Goal: Information Seeking & Learning: Find specific fact

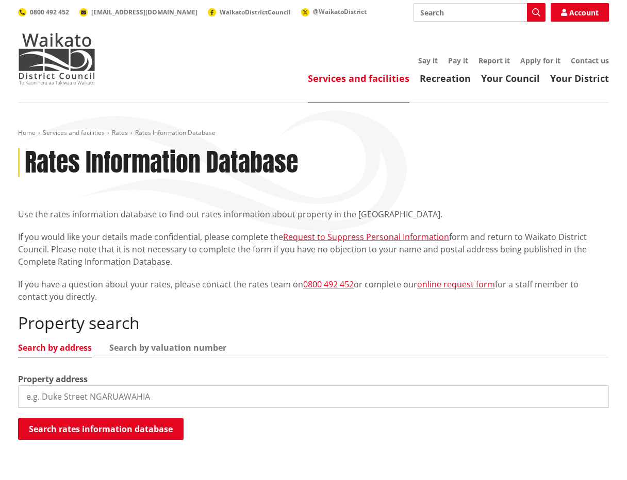
click at [79, 400] on input "search" at bounding box center [313, 397] width 591 height 23
paste input "45a te awa lane, tamahere"
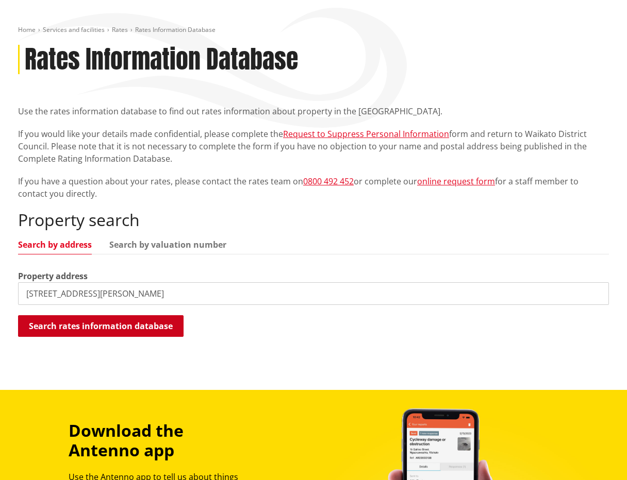
type input "45a te awa lane"
click at [125, 331] on button "Search rates information database" at bounding box center [100, 326] width 165 height 22
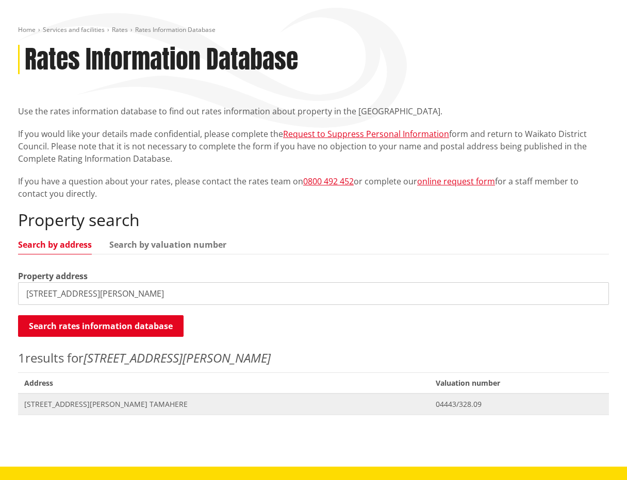
click at [50, 401] on span "[STREET_ADDRESS][PERSON_NAME] TAMAHERE" at bounding box center [223, 404] width 399 height 10
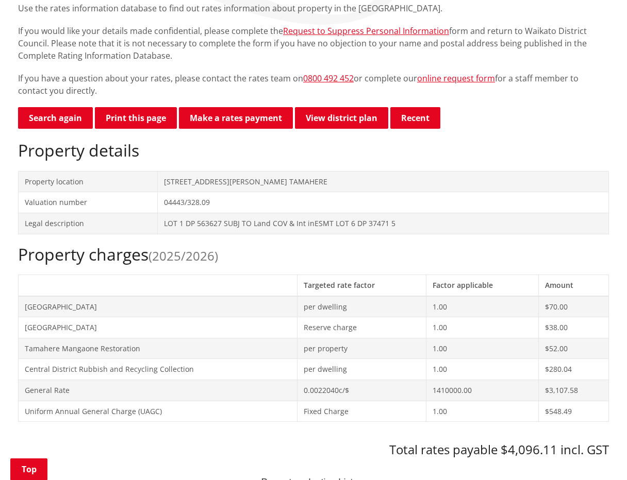
scroll to position [309, 0]
